Goal: Complete application form

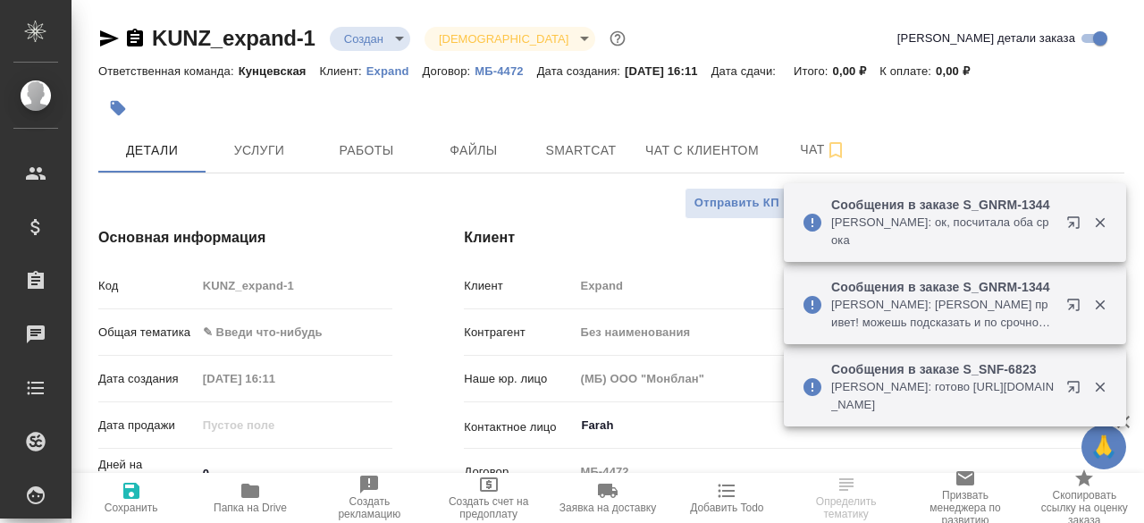
select select "RU"
type input "[PERSON_NAME]"
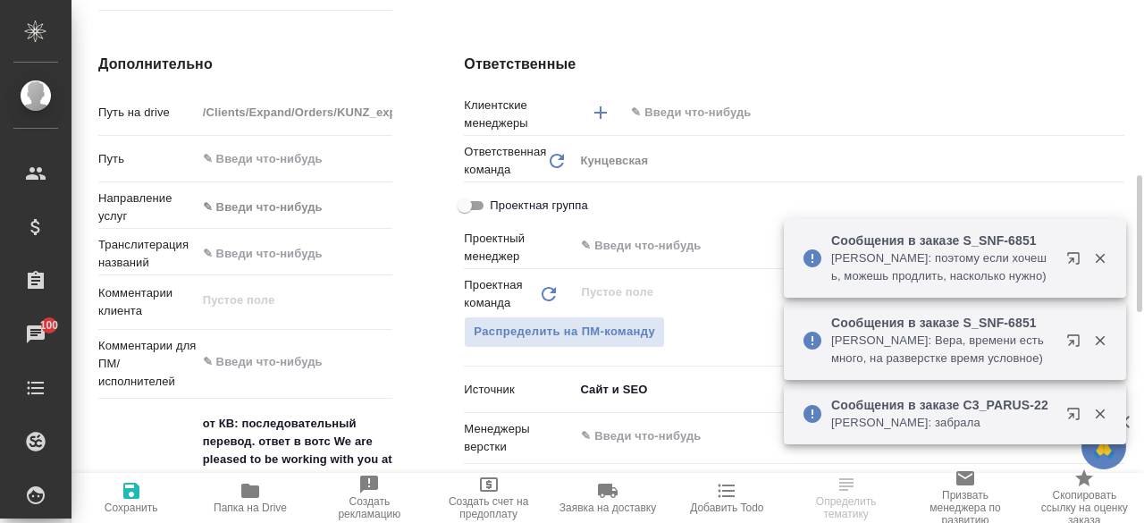
scroll to position [777, 0]
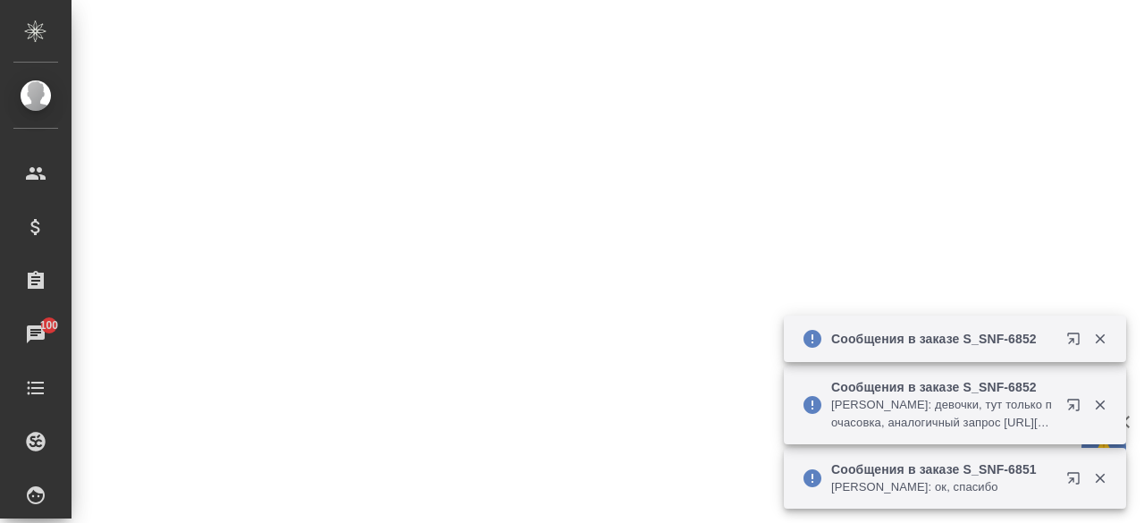
select select "RU"
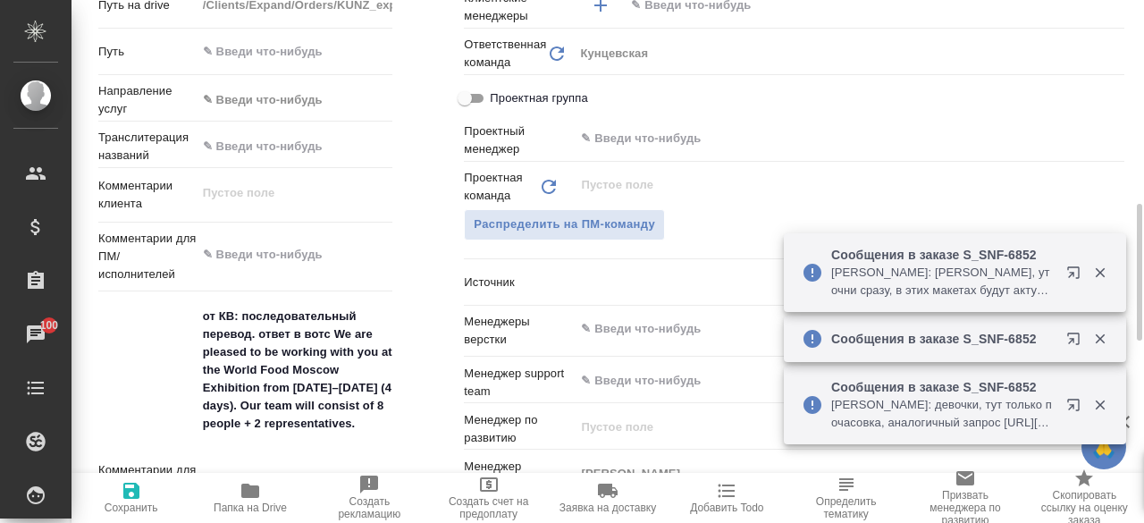
type textarea "x"
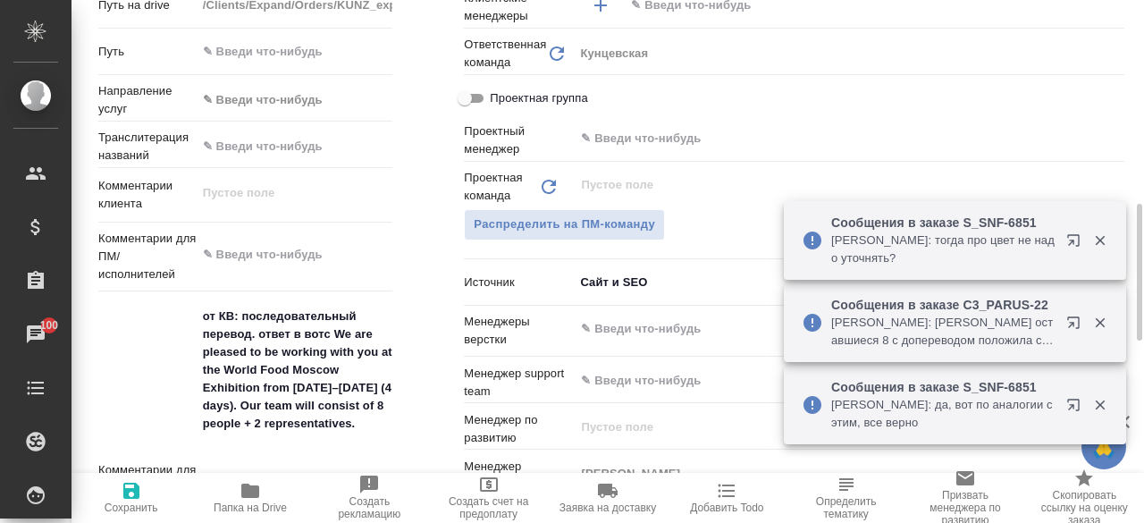
type textarea "x"
